Goal: Task Accomplishment & Management: Complete application form

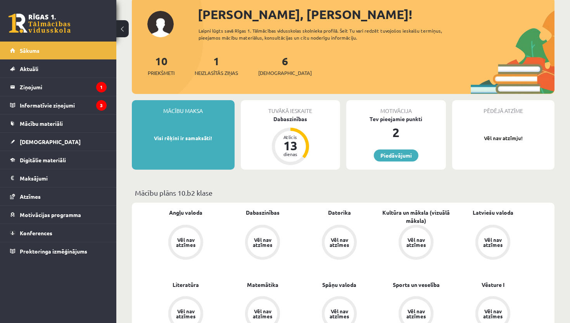
scroll to position [93, 0]
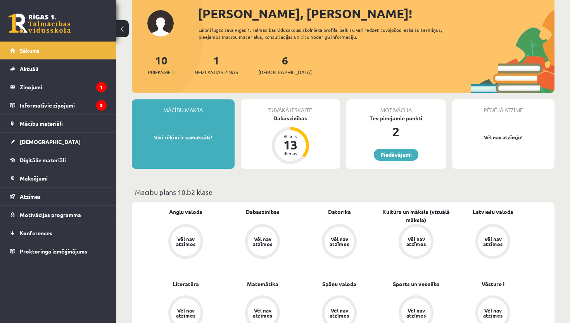
click at [288, 117] on div "Dabaszinības" at bounding box center [291, 118] width 100 height 8
click at [285, 118] on div "Dabaszinības" at bounding box center [291, 118] width 100 height 8
click at [286, 112] on div "Tuvākā ieskaite" at bounding box center [291, 106] width 100 height 15
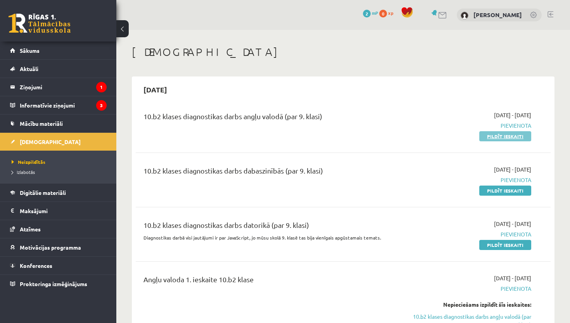
click at [503, 138] on link "Pildīt ieskaiti" at bounding box center [505, 136] width 52 height 10
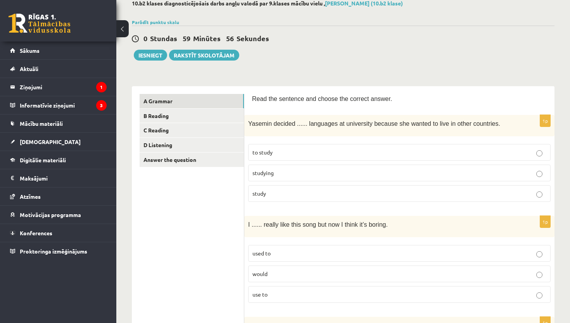
scroll to position [47, 0]
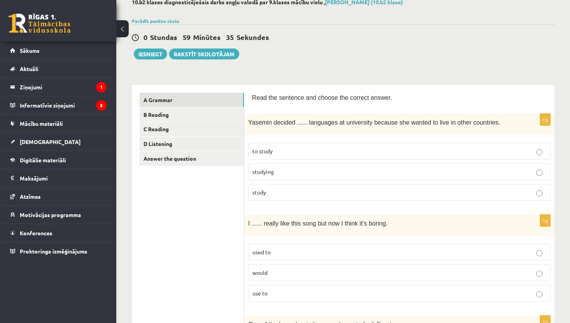
click at [271, 153] on span "to study" at bounding box center [262, 150] width 20 height 7
click at [317, 147] on p "to study" at bounding box center [399, 151] width 294 height 8
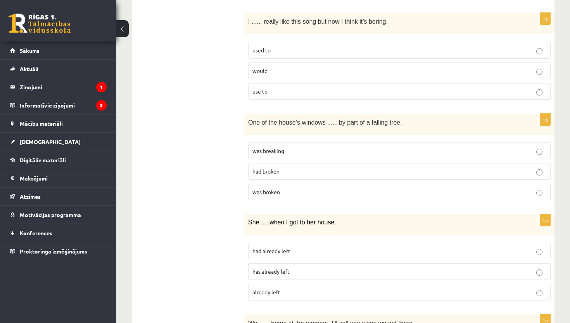
scroll to position [264, 0]
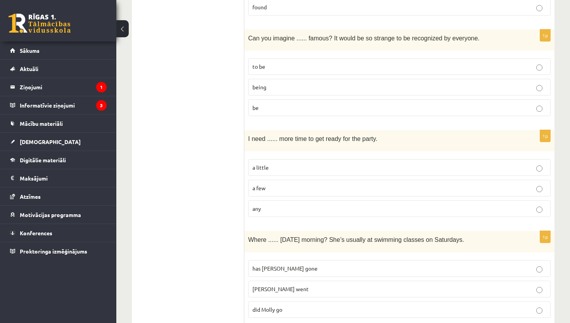
scroll to position [1862, 0]
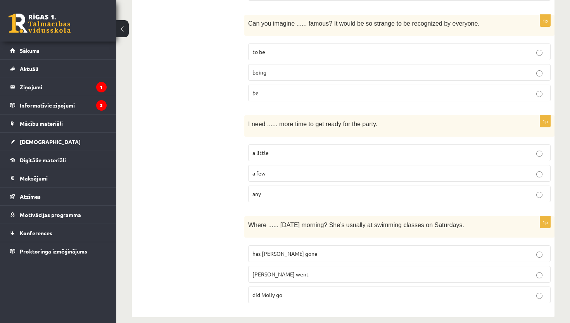
click at [346, 68] on p "being" at bounding box center [399, 72] width 294 height 8
click at [290, 149] on p "a little" at bounding box center [399, 153] width 294 height 8
click at [276, 291] on span "did Molly go" at bounding box center [267, 294] width 30 height 7
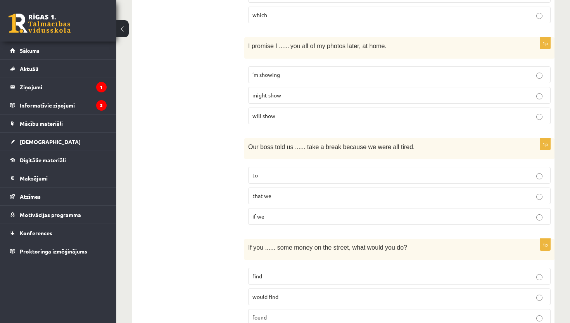
scroll to position [1536, 0]
click at [398, 113] on p "will show" at bounding box center [399, 117] width 294 height 8
click at [326, 172] on p "to" at bounding box center [399, 176] width 294 height 8
click at [268, 314] on p "found" at bounding box center [399, 318] width 294 height 8
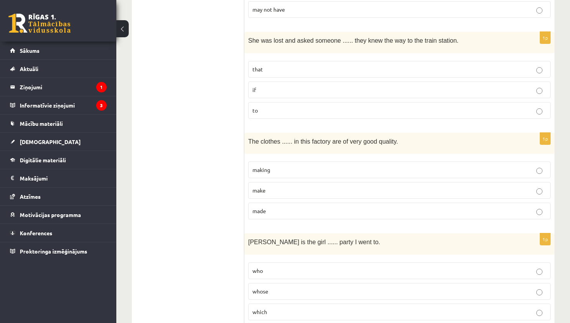
scroll to position [1241, 0]
click at [543, 85] on p "if" at bounding box center [399, 89] width 294 height 8
click at [368, 206] on p "made" at bounding box center [399, 210] width 294 height 8
click at [300, 286] on p "whose" at bounding box center [399, 290] width 294 height 8
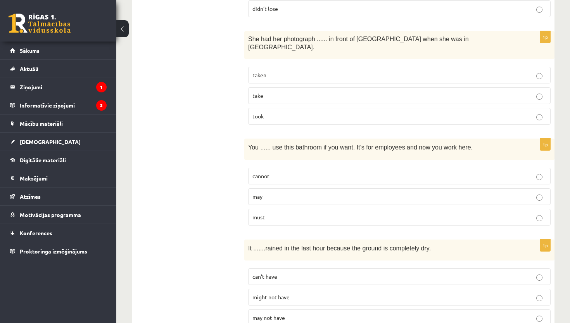
scroll to position [931, 0]
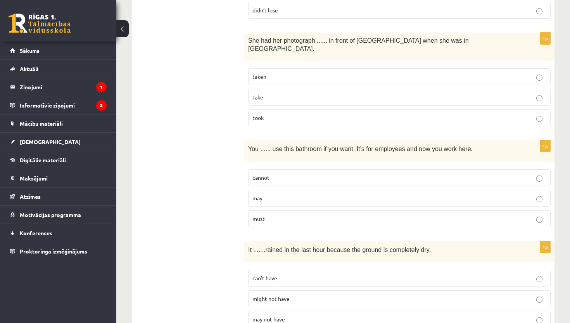
click at [334, 73] on p "taken" at bounding box center [399, 77] width 294 height 8
click at [297, 194] on label "may" at bounding box center [399, 198] width 302 height 17
click at [276, 276] on label "can’t have" at bounding box center [399, 277] width 302 height 17
click at [567, 133] on div "10.b2 klases diagnosticējošais darbs angļu valodā par 9.klases mācību vielu , S…" at bounding box center [343, 181] width 454 height 2164
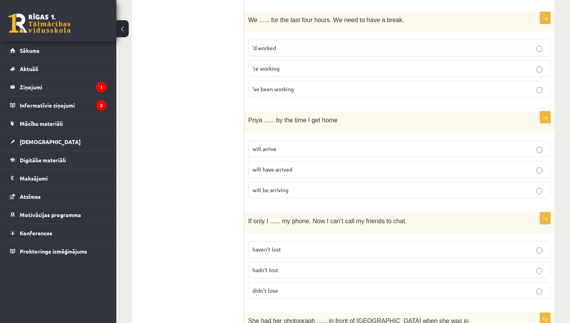
scroll to position [652, 0]
click at [311, 90] on p "’ve been working" at bounding box center [399, 88] width 294 height 8
click at [304, 167] on p "will have arrived" at bounding box center [399, 168] width 294 height 8
click at [283, 268] on p "hadn’t lost" at bounding box center [399, 269] width 294 height 8
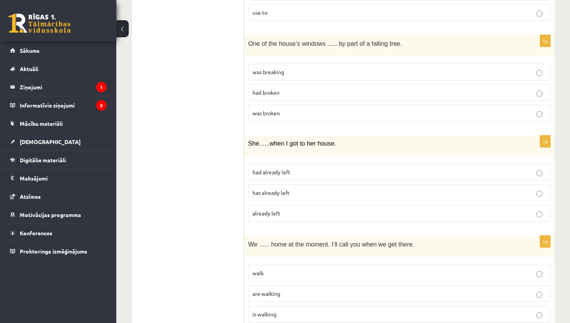
scroll to position [326, 0]
click at [544, 115] on p "was broken" at bounding box center [399, 114] width 294 height 8
click at [332, 170] on p "had already left" at bounding box center [399, 173] width 294 height 8
click at [329, 291] on p "are walking" at bounding box center [399, 294] width 294 height 8
click at [375, 294] on p "are walking" at bounding box center [399, 294] width 294 height 8
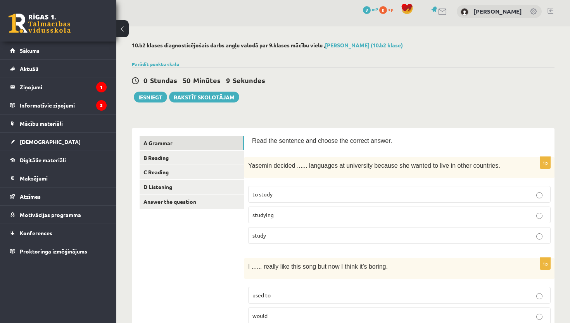
scroll to position [0, 0]
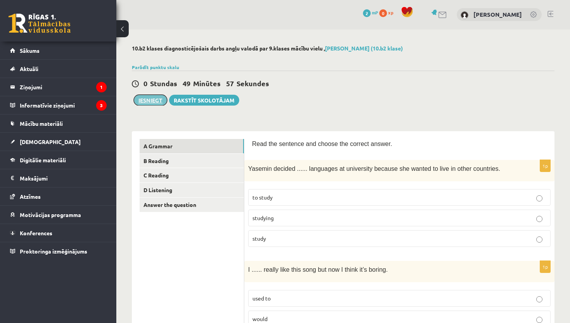
click at [153, 98] on button "Iesniegt" at bounding box center [150, 100] width 33 height 11
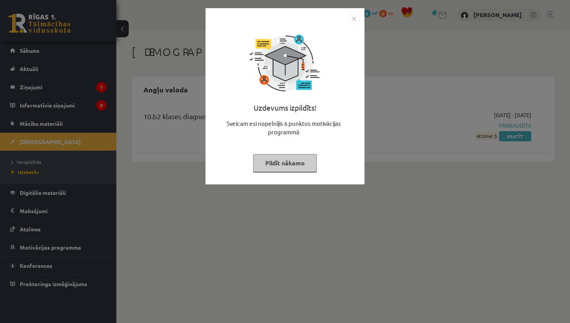
click at [275, 164] on button "Pildīt nākamo" at bounding box center [285, 163] width 64 height 18
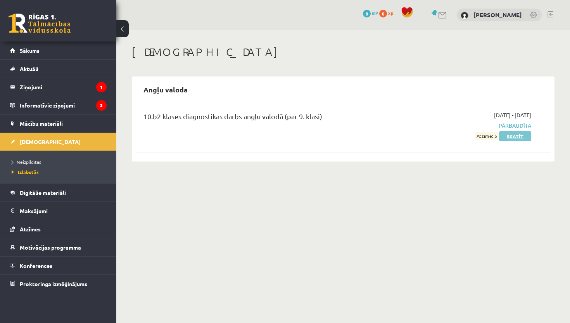
click at [511, 137] on link "Skatīt" at bounding box center [515, 136] width 32 height 10
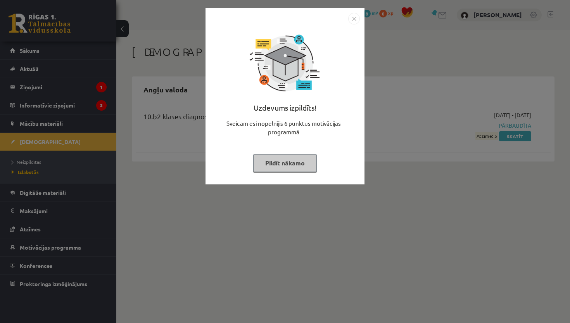
click at [351, 22] on img "Close" at bounding box center [354, 19] width 12 height 12
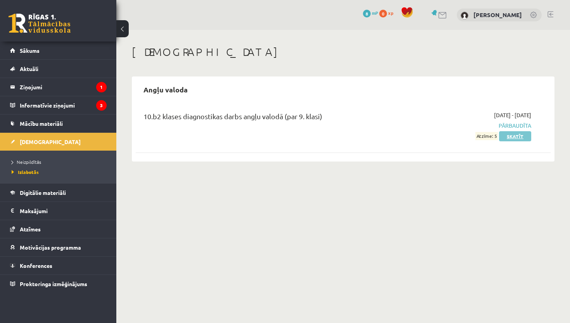
click at [511, 138] on link "Skatīt" at bounding box center [515, 136] width 32 height 10
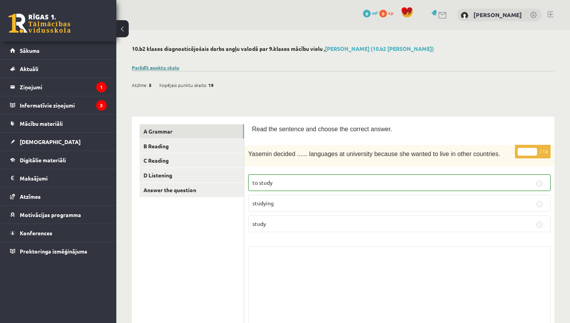
click at [162, 67] on link "Parādīt punktu skalu" at bounding box center [155, 67] width 47 height 6
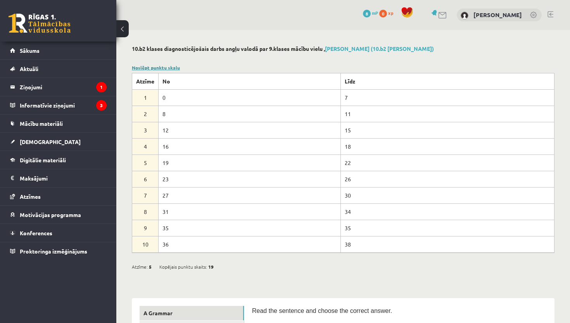
click at [143, 67] on link "Noslēpt punktu skalu" at bounding box center [156, 67] width 48 height 6
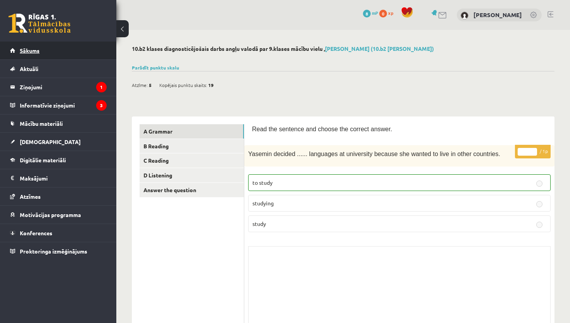
click at [52, 48] on link "Sākums" at bounding box center [58, 50] width 97 height 18
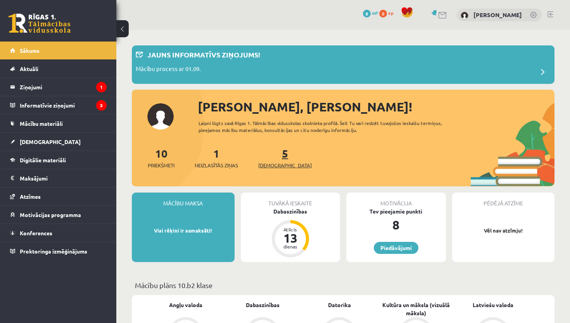
click at [272, 157] on link "5 Ieskaites" at bounding box center [285, 157] width 54 height 23
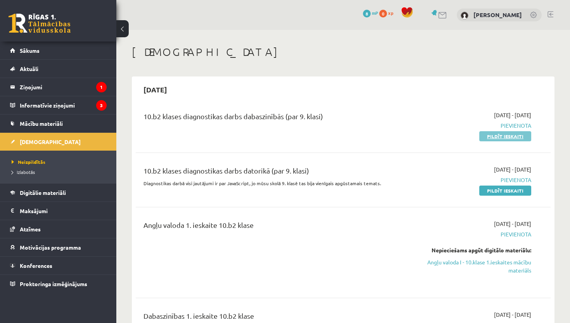
click at [507, 134] on link "Pildīt ieskaiti" at bounding box center [505, 136] width 52 height 10
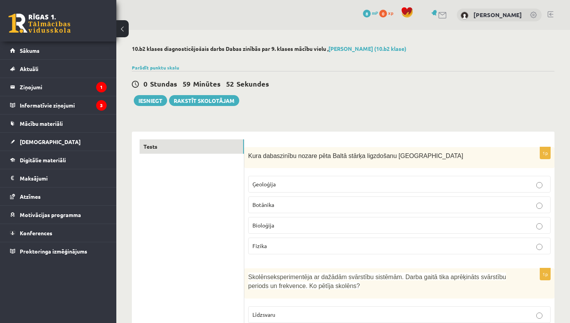
click at [263, 224] on span "Bioloģija" at bounding box center [263, 224] width 22 height 7
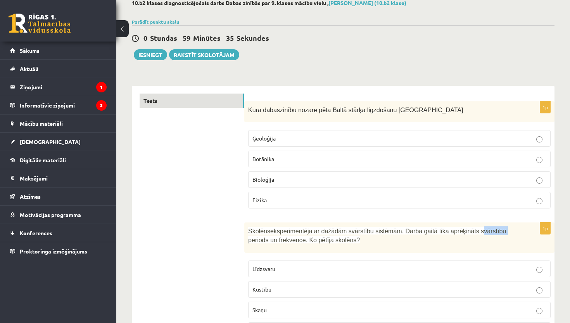
scroll to position [47, 0]
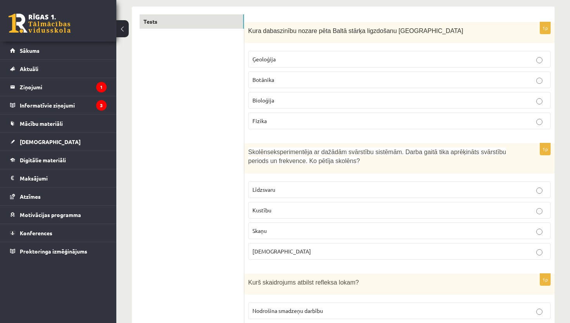
scroll to position [124, 0]
click at [319, 215] on label "Kustību" at bounding box center [399, 210] width 302 height 17
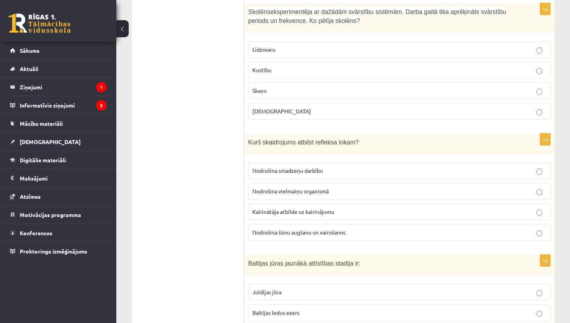
scroll to position [264, 0]
click at [352, 215] on p "Kairinātāja atbilde uz kairinājumu" at bounding box center [399, 213] width 294 height 8
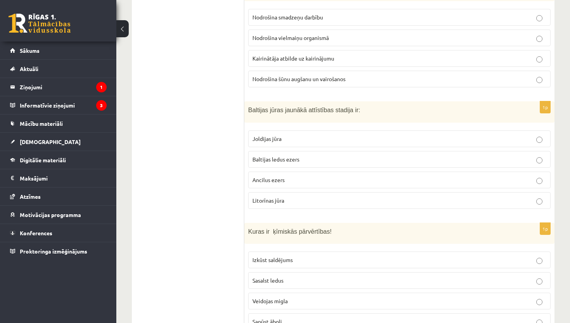
scroll to position [419, 0]
click at [352, 199] on p "Litorīnas jūra" at bounding box center [399, 199] width 294 height 8
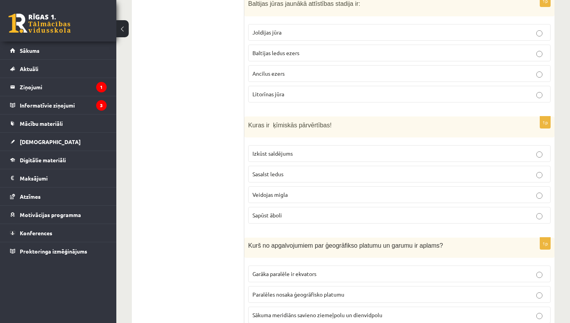
scroll to position [527, 0]
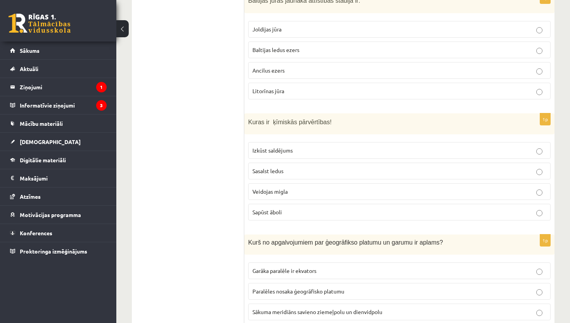
click at [301, 210] on p "Sapūst āboli" at bounding box center [399, 212] width 294 height 8
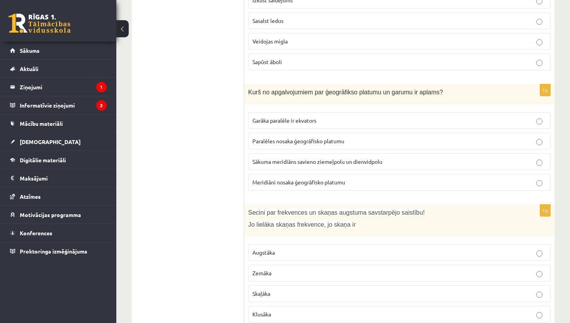
scroll to position [669, 0]
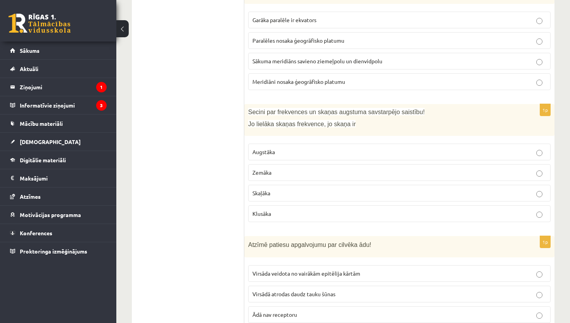
scroll to position [793, 0]
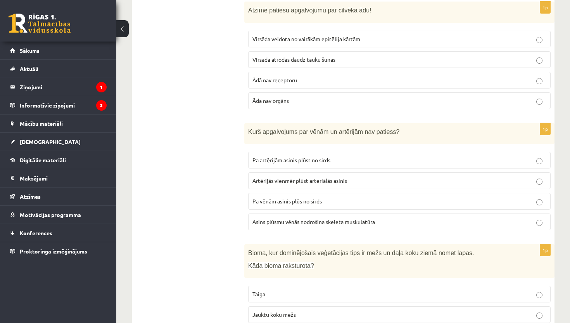
scroll to position [1010, 0]
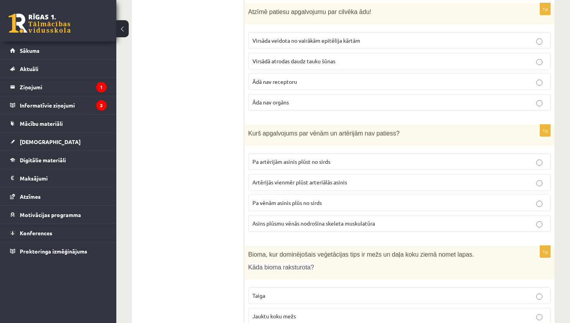
click at [343, 42] on span "Virsāda veidota no vairākām epitēlija kārtām" at bounding box center [306, 40] width 108 height 7
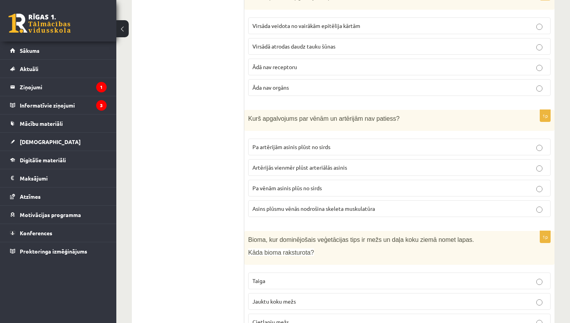
scroll to position [1026, 0]
click at [313, 165] on span "Artērijās vienmēr plūst arteriālās asinis" at bounding box center [299, 166] width 95 height 7
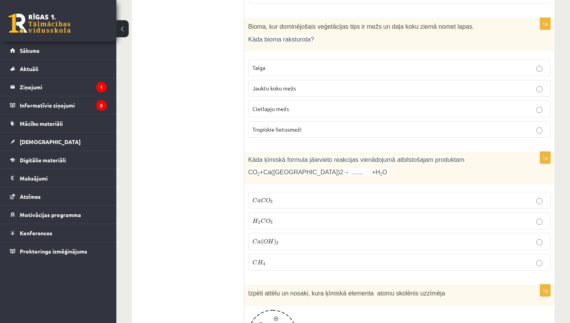
scroll to position [1243, 0]
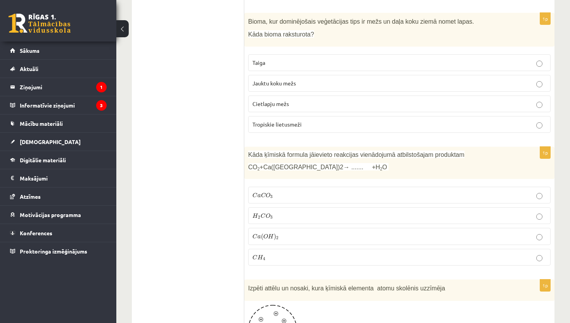
click at [373, 81] on p "Jauktu koku mežs" at bounding box center [399, 83] width 294 height 8
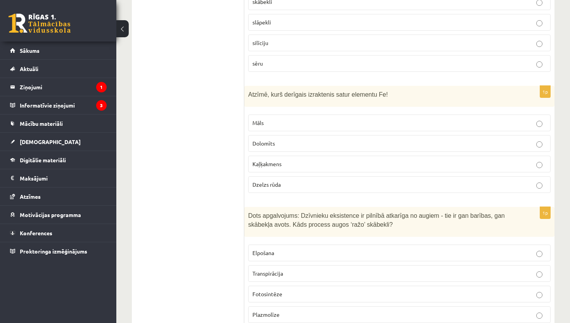
scroll to position [1615, 0]
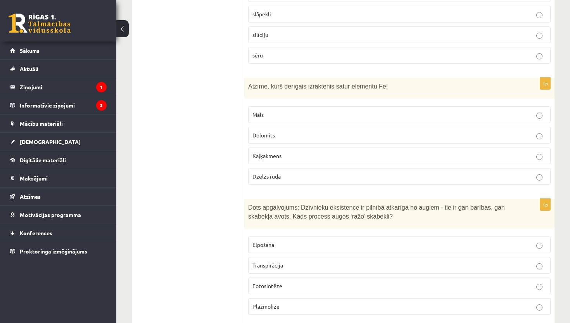
click at [311, 174] on p "Dzelzs rūda" at bounding box center [399, 176] width 294 height 8
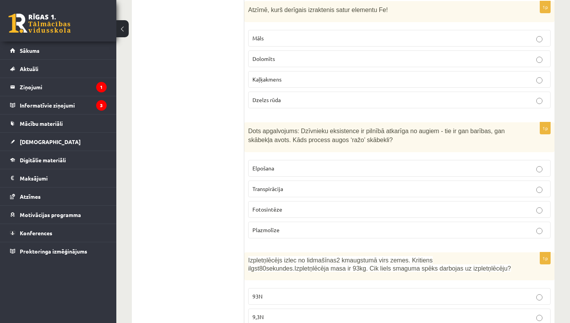
scroll to position [1693, 0]
click at [334, 206] on p "Fotosintēze" at bounding box center [399, 208] width 294 height 8
click at [566, 253] on div "10.b2 klases diagnosticējošais darbs Dabas zinībās par 9. klases mācību vielu ,…" at bounding box center [343, 304] width 454 height 3935
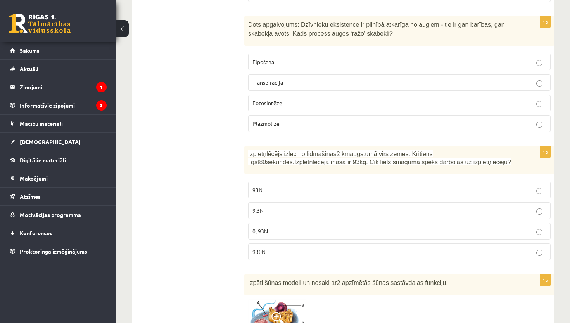
scroll to position [1801, 0]
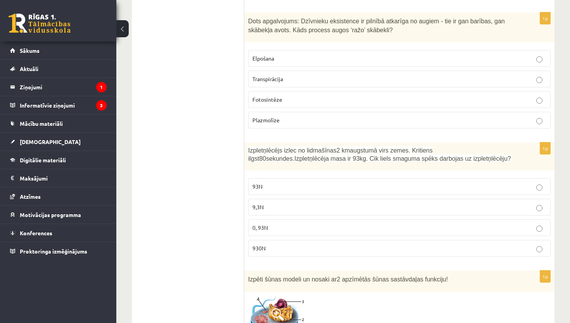
click at [292, 252] on p "930N" at bounding box center [399, 248] width 294 height 8
click at [568, 295] on div "10.b2 klases diagnosticējošais darbs Dabas zinībās par 9. klases mācību vielu ,…" at bounding box center [343, 195] width 454 height 3935
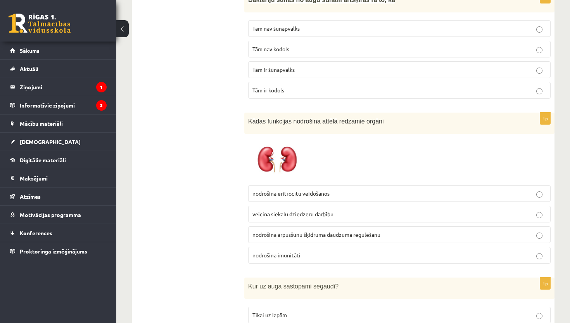
scroll to position [2468, 0]
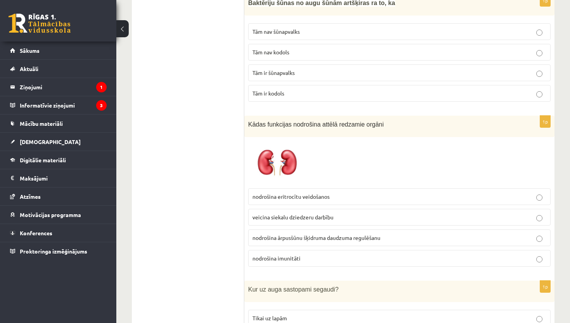
click at [502, 56] on p "Tām nav kodols" at bounding box center [399, 52] width 294 height 8
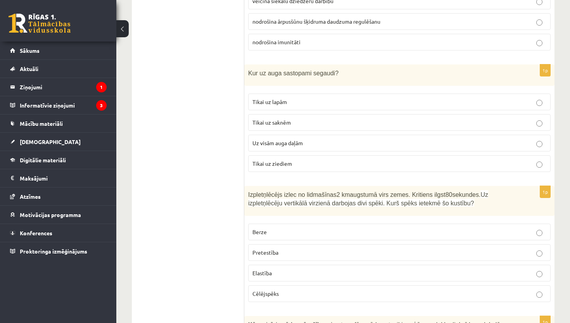
scroll to position [2686, 0]
click at [303, 145] on span "Uz visām auga daļām" at bounding box center [277, 141] width 50 height 7
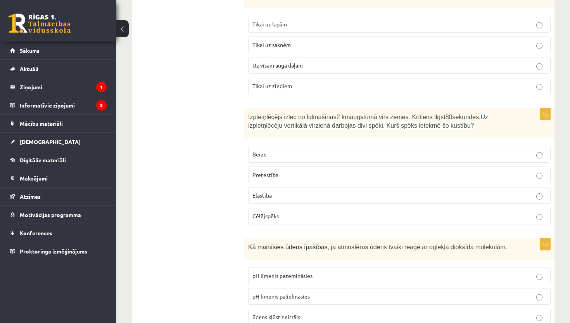
scroll to position [2763, 0]
click at [281, 219] on p "Cēlējspēks" at bounding box center [399, 215] width 294 height 8
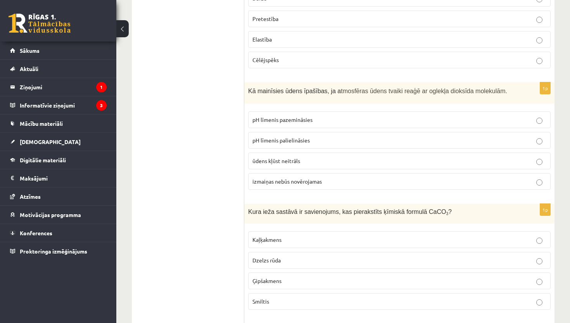
scroll to position [2918, 0]
click at [323, 123] on p "pH līmenis pazemināsies" at bounding box center [399, 119] width 294 height 8
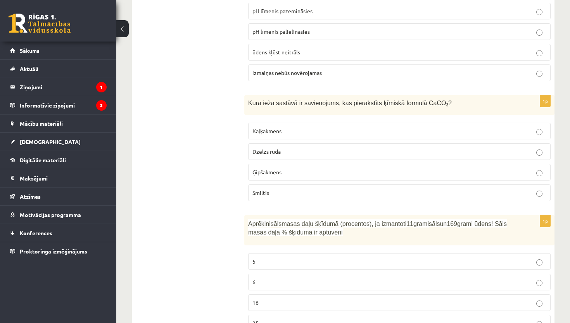
scroll to position [3027, 0]
click at [416, 135] on p "Kaļķakmens" at bounding box center [399, 130] width 294 height 8
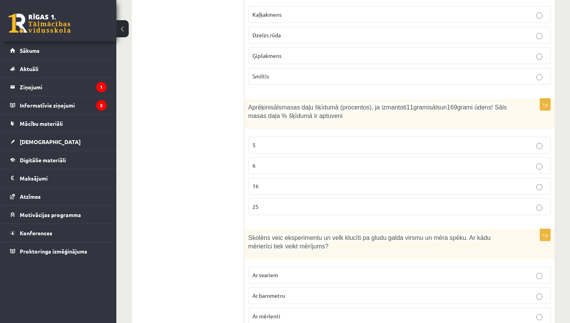
scroll to position [3151, 0]
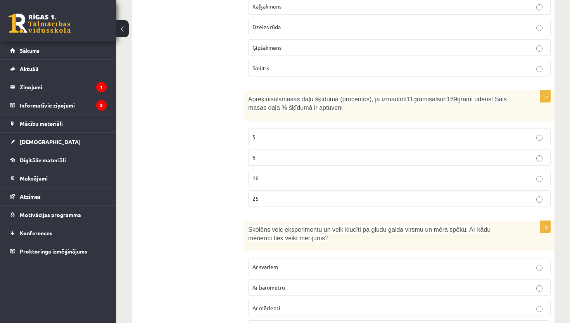
click at [316, 156] on label "6" at bounding box center [399, 157] width 302 height 17
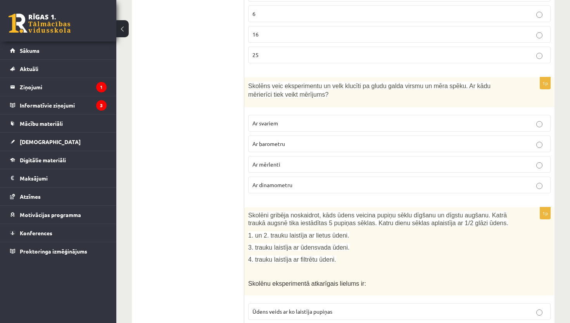
scroll to position [3306, 0]
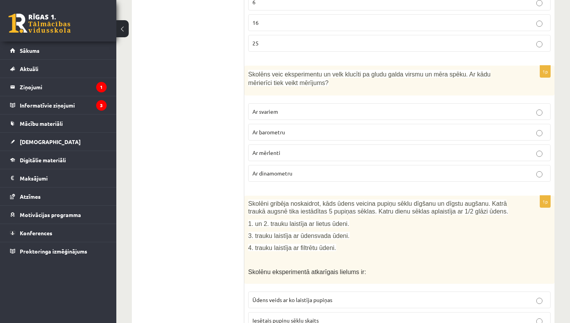
click at [399, 176] on p "Ar dinamometru" at bounding box center [399, 173] width 294 height 8
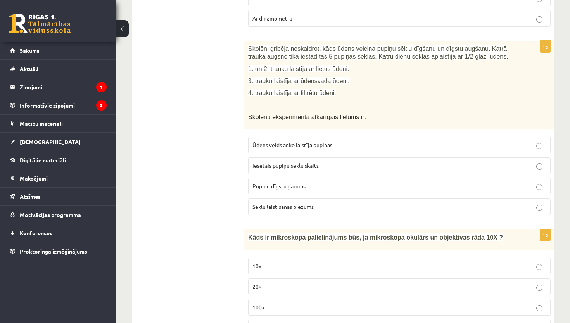
scroll to position [3461, 0]
click at [313, 189] on p "Pupiņu dīgstu garums" at bounding box center [399, 185] width 294 height 8
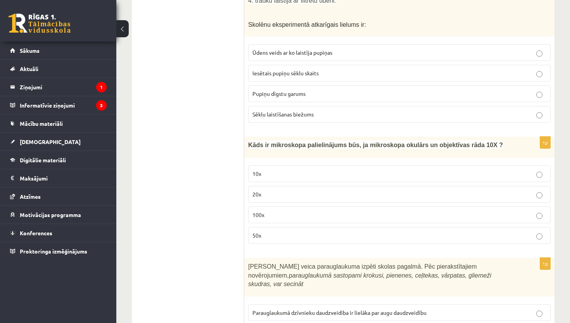
scroll to position [3554, 0]
click at [292, 216] on p "100x" at bounding box center [399, 213] width 294 height 8
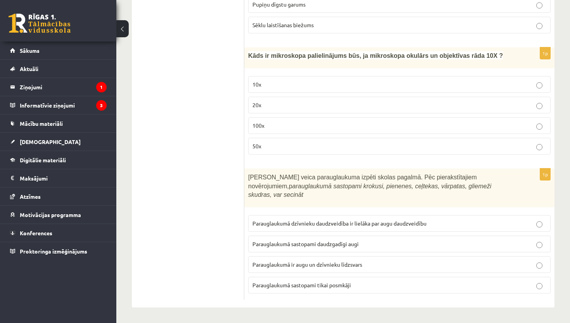
scroll to position [3647, 0]
click at [318, 265] on span "Parauglaukumā ir augu un dzīvnieku līdzsvars" at bounding box center [307, 264] width 110 height 7
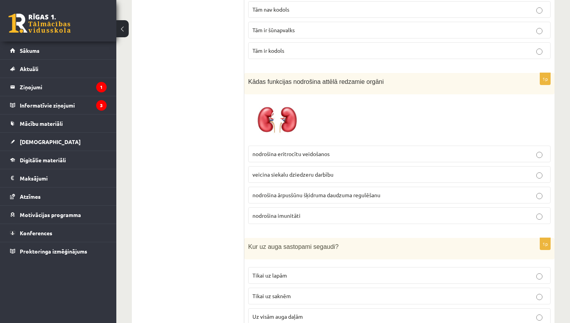
scroll to position [2499, 0]
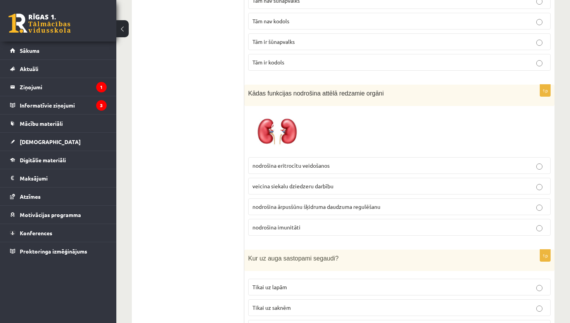
click at [330, 169] on p "nodrošina eritrocītu veidošanos" at bounding box center [399, 165] width 294 height 8
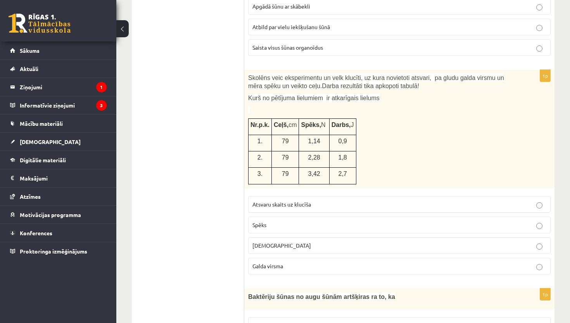
scroll to position [2174, 0]
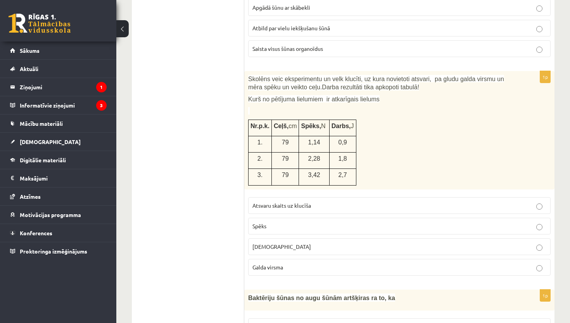
click at [349, 230] on p "Spēks" at bounding box center [399, 226] width 294 height 8
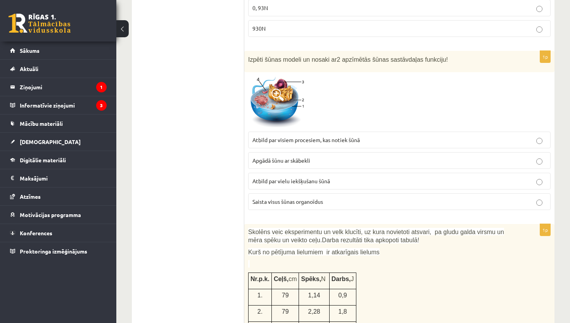
scroll to position [1988, 0]
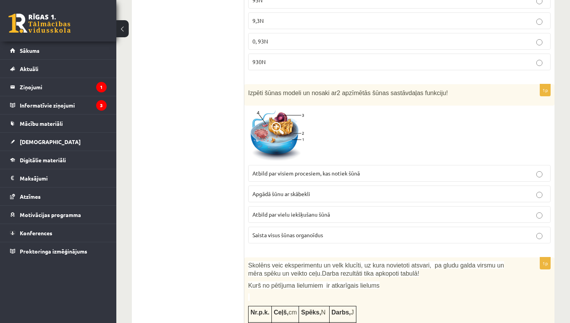
click at [315, 218] on span "Atbild par vielu iekšķušanu šūnā" at bounding box center [291, 214] width 78 height 7
click at [566, 72] on div "10.b2 klases diagnosticējošais darbs Dabas zinībās par 9. klases mācību vielu ,…" at bounding box center [343, 9] width 454 height 3935
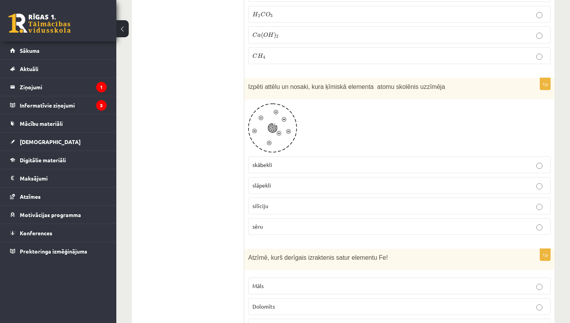
scroll to position [1429, 0]
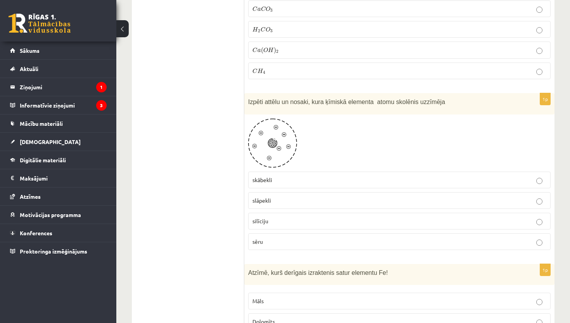
click at [287, 203] on label "slāpekli" at bounding box center [399, 200] width 302 height 17
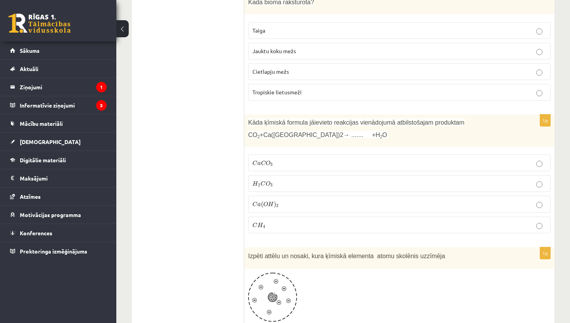
scroll to position [1274, 0]
click at [277, 202] on span ") 2" at bounding box center [276, 205] width 5 height 7
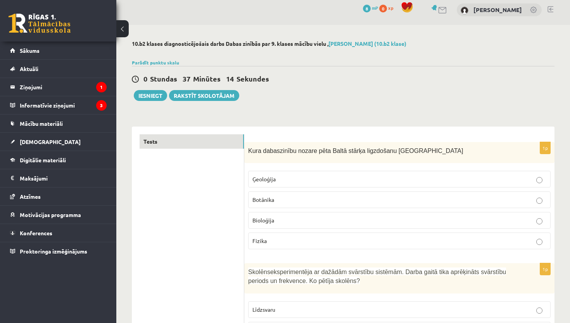
scroll to position [0, 0]
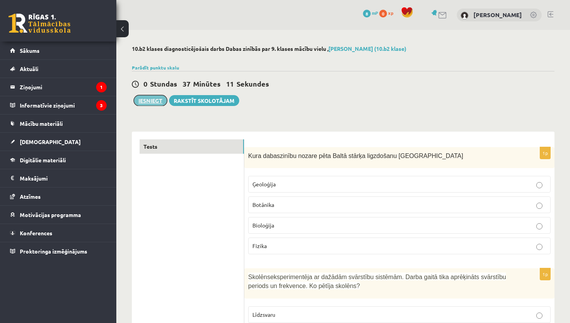
click at [152, 101] on button "Iesniegt" at bounding box center [150, 100] width 33 height 11
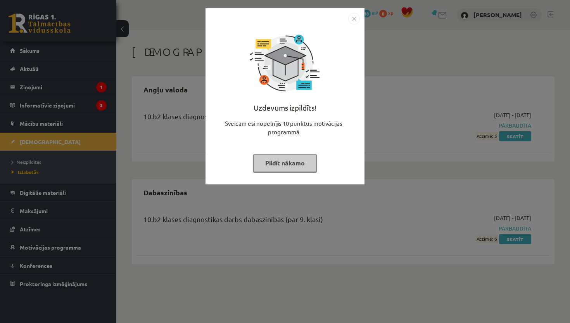
click at [278, 161] on button "Pildīt nākamo" at bounding box center [285, 163] width 64 height 18
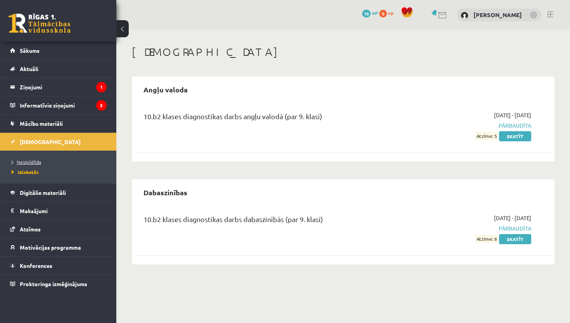
click at [31, 161] on span "Neizpildītās" at bounding box center [26, 162] width 29 height 6
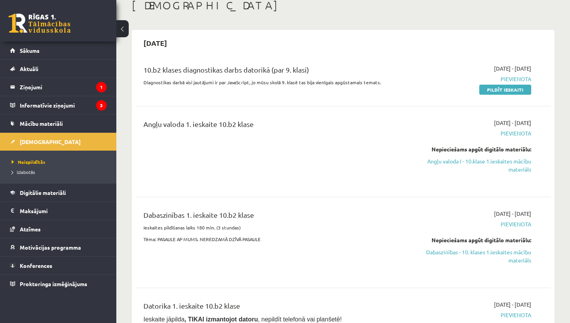
scroll to position [62, 0]
